Goal: Task Accomplishment & Management: Use online tool/utility

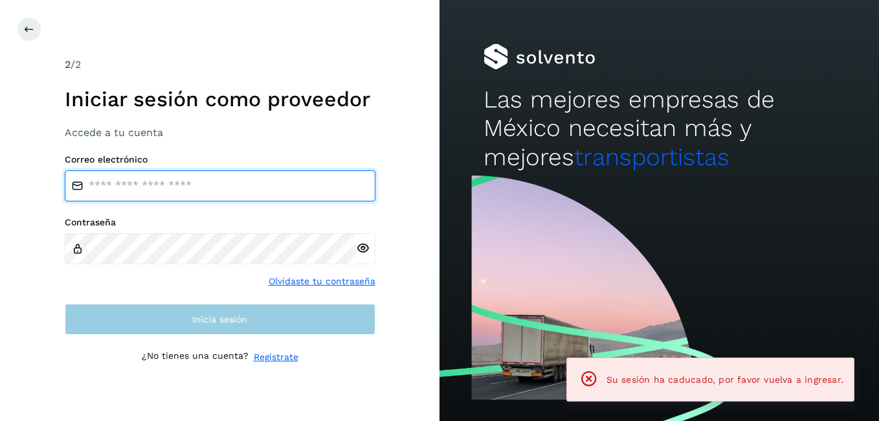
type input "**********"
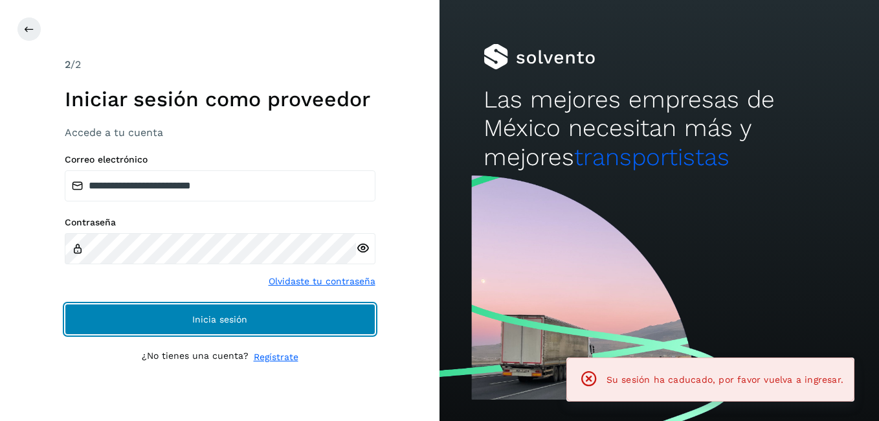
click at [171, 315] on button "Inicia sesión" at bounding box center [220, 319] width 311 height 31
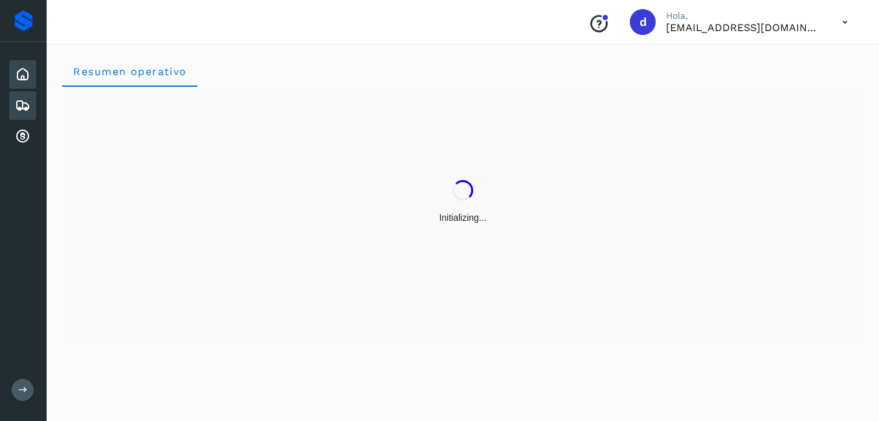
click at [17, 104] on icon at bounding box center [23, 106] width 16 height 16
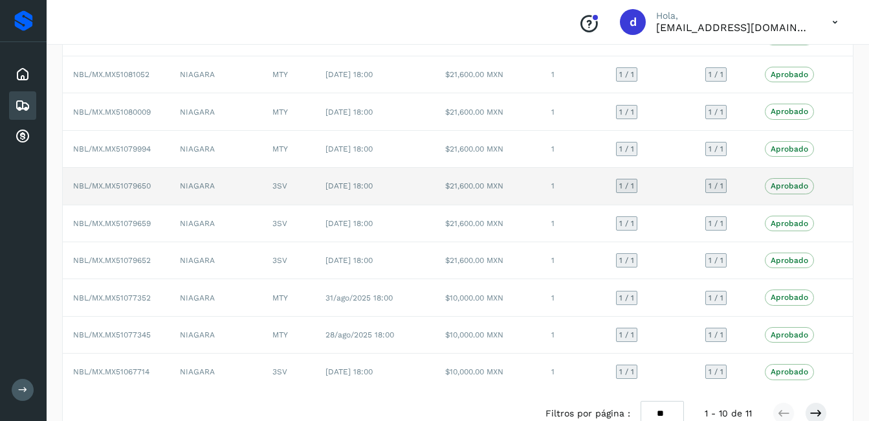
scroll to position [179, 0]
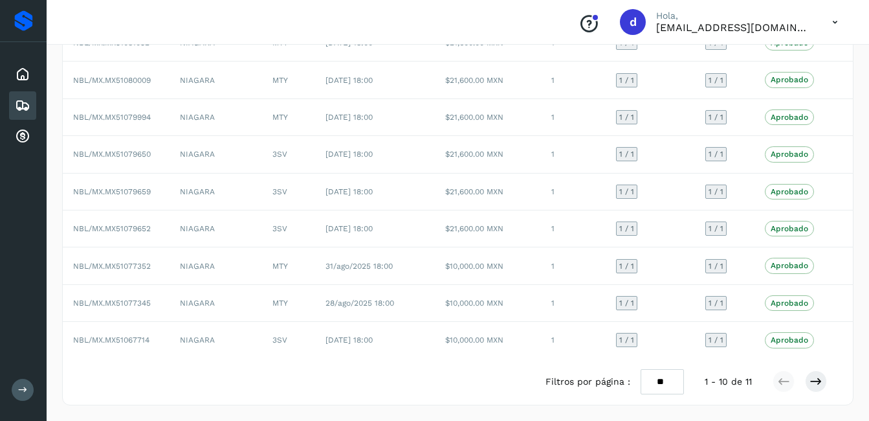
click at [803, 381] on div at bounding box center [800, 381] width 54 height 22
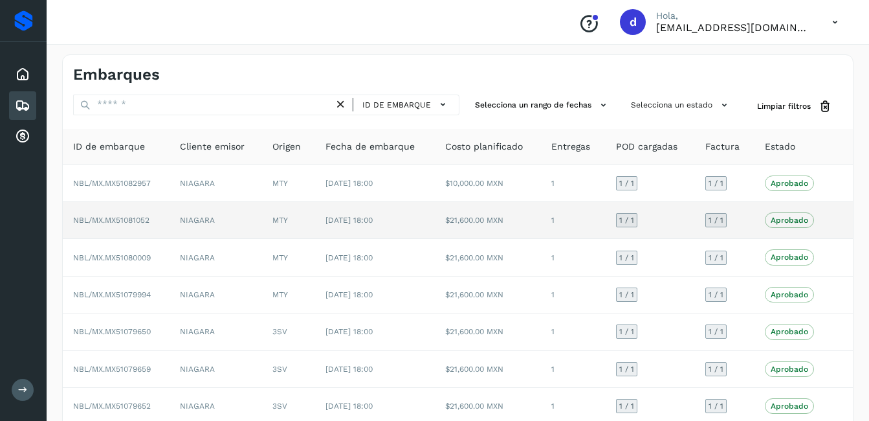
scroll to position [0, 0]
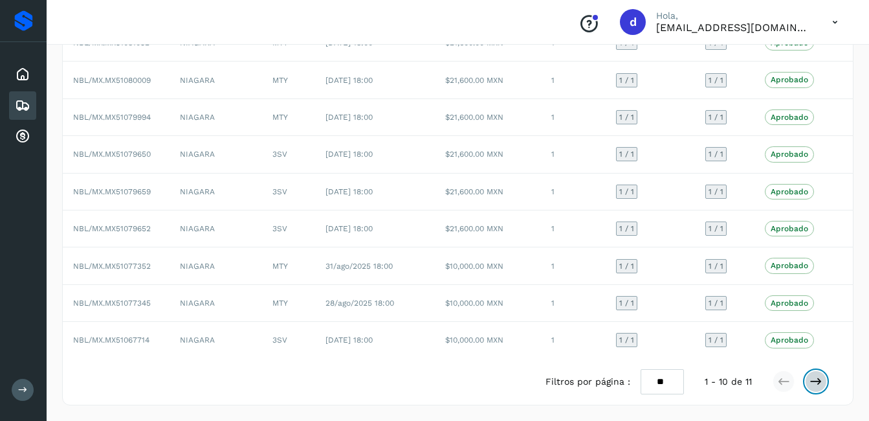
click at [817, 379] on icon at bounding box center [816, 381] width 13 height 13
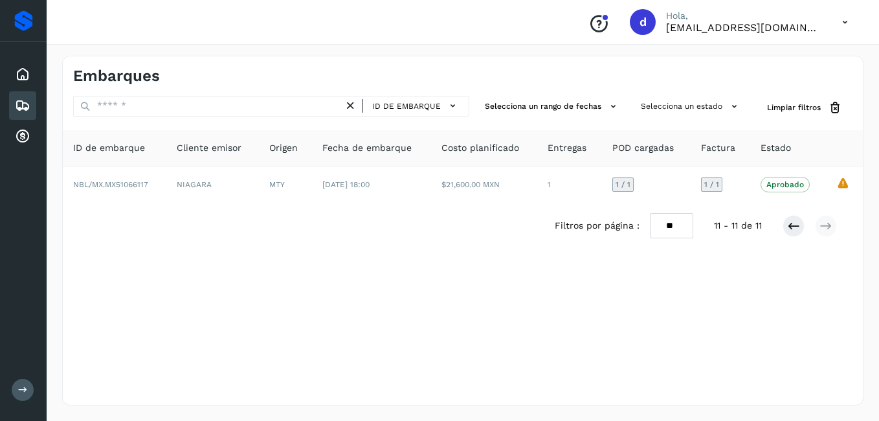
click at [21, 104] on icon at bounding box center [23, 106] width 16 height 16
click at [14, 105] on div "Embarques" at bounding box center [22, 105] width 27 height 28
click at [21, 67] on icon at bounding box center [23, 75] width 16 height 16
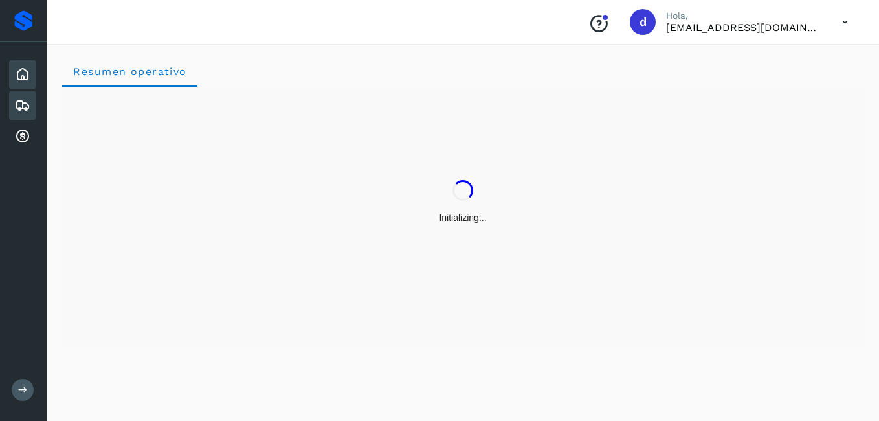
click at [22, 108] on icon at bounding box center [23, 106] width 16 height 16
